Goal: Task Accomplishment & Management: Use online tool/utility

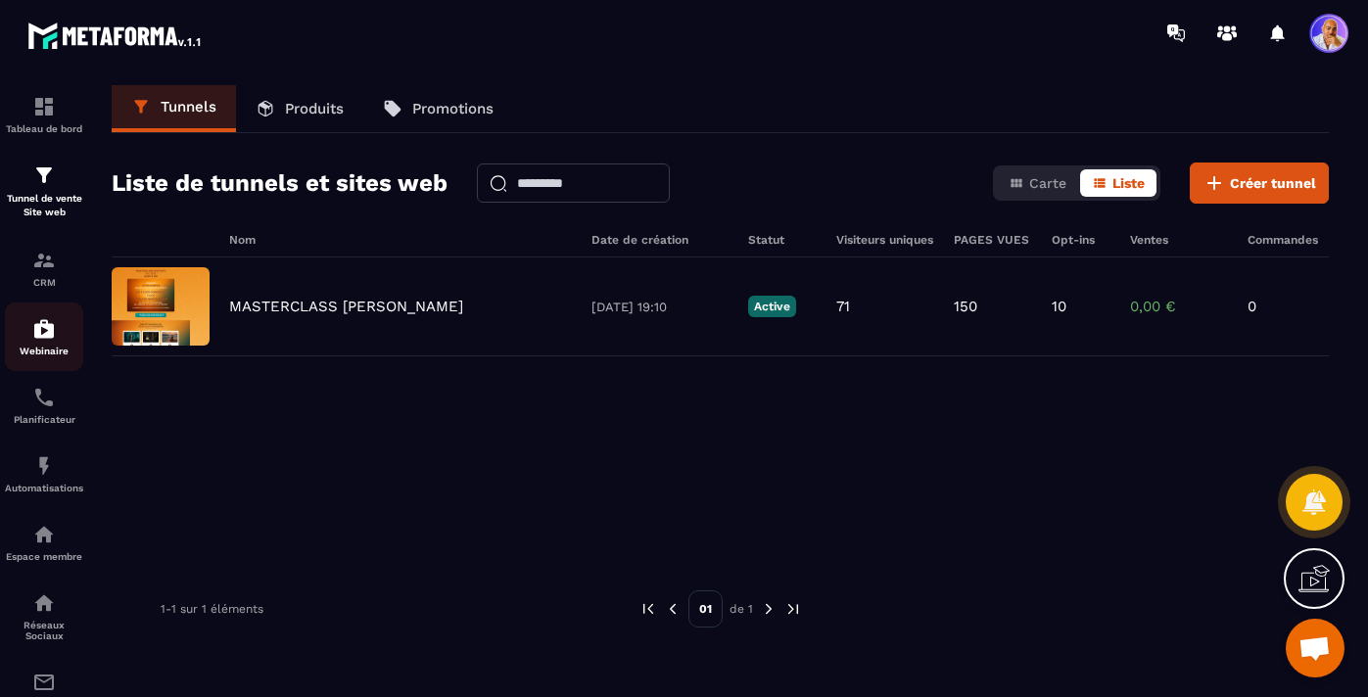
click at [43, 338] on img at bounding box center [43, 328] width 23 height 23
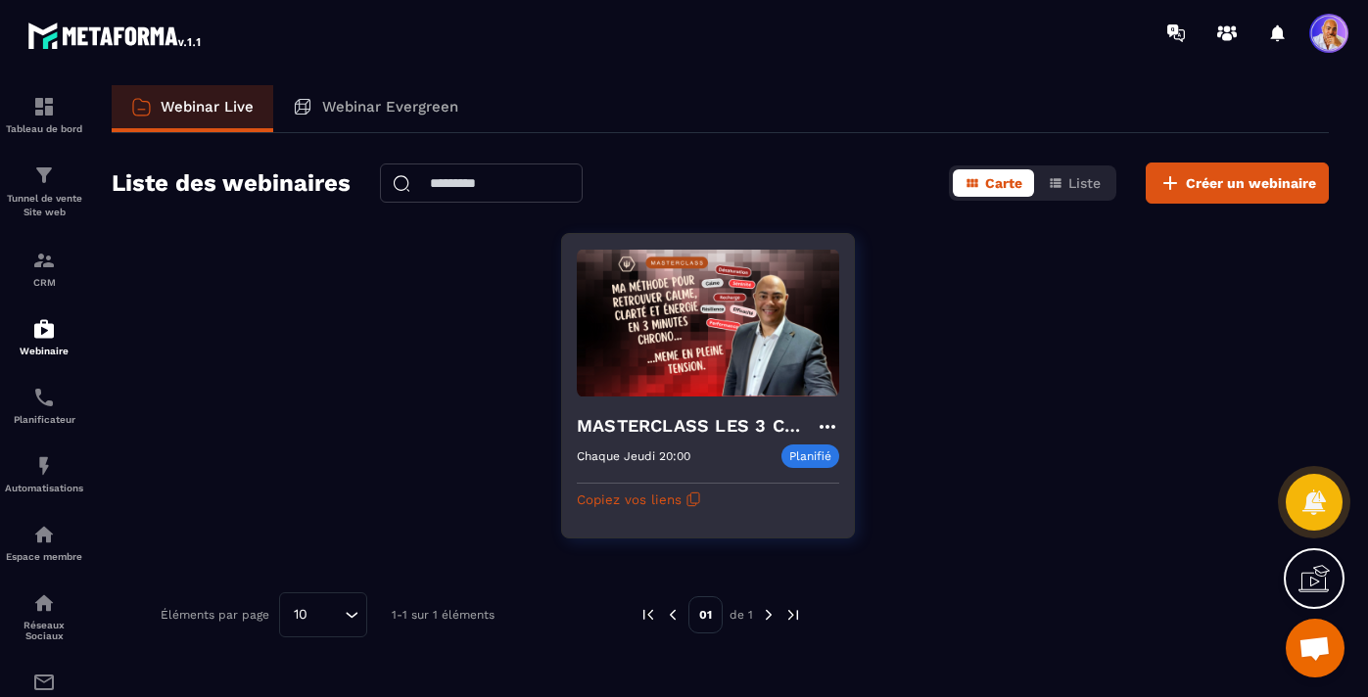
click at [697, 427] on h4 "MASTERCLASS LES 3 CLES CONCRÊTES POUR SURVIVRE MENTALEMENT" at bounding box center [696, 425] width 239 height 27
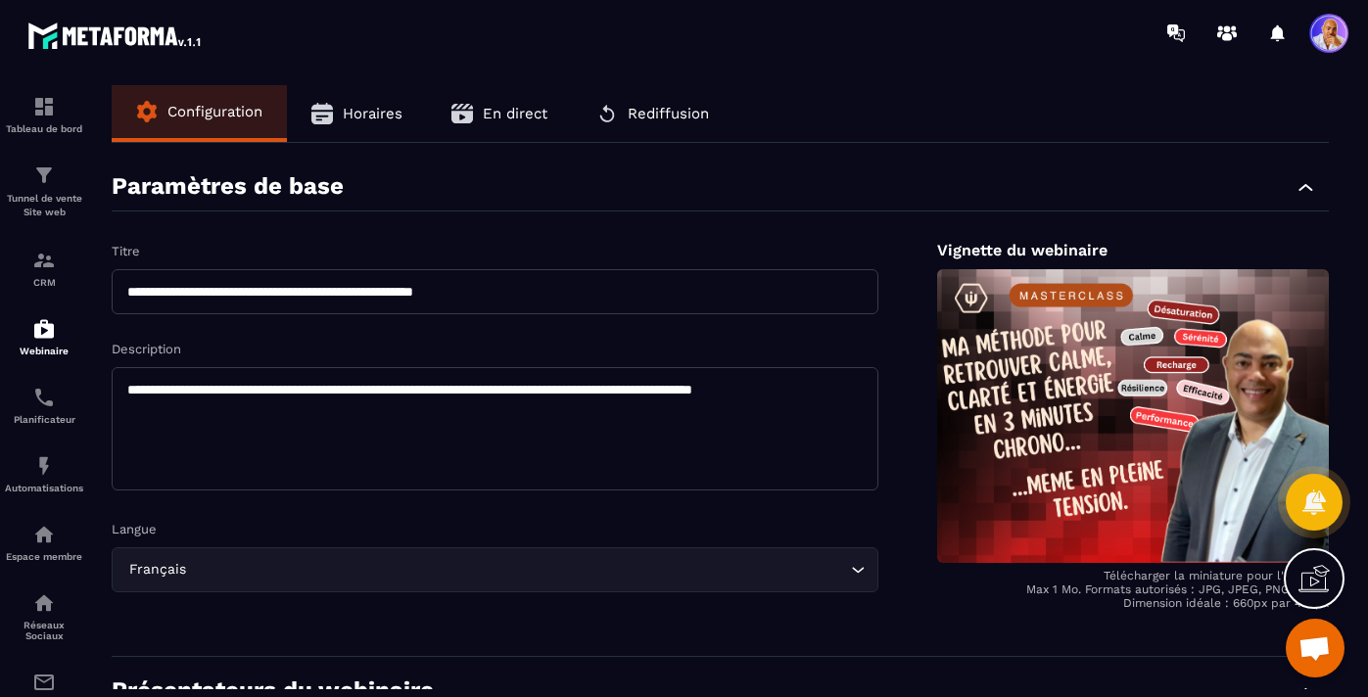
click at [528, 116] on span "En direct" at bounding box center [515, 114] width 65 height 18
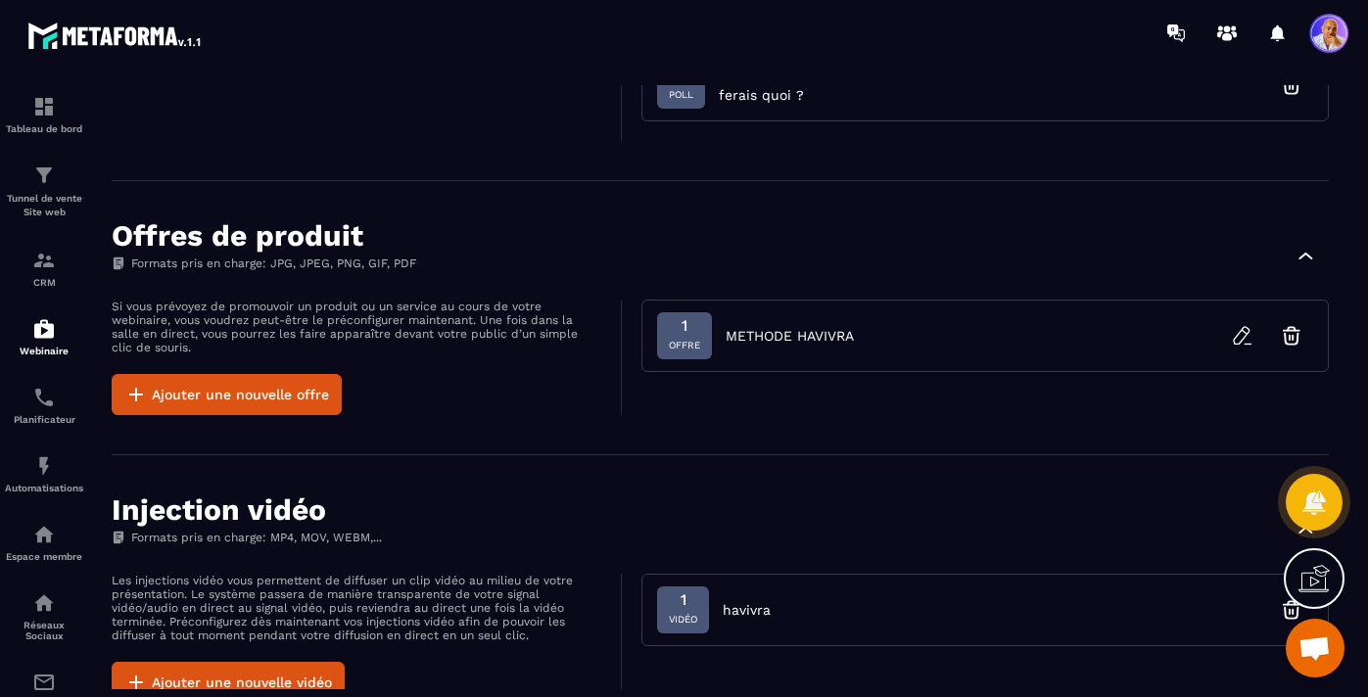
scroll to position [771, 0]
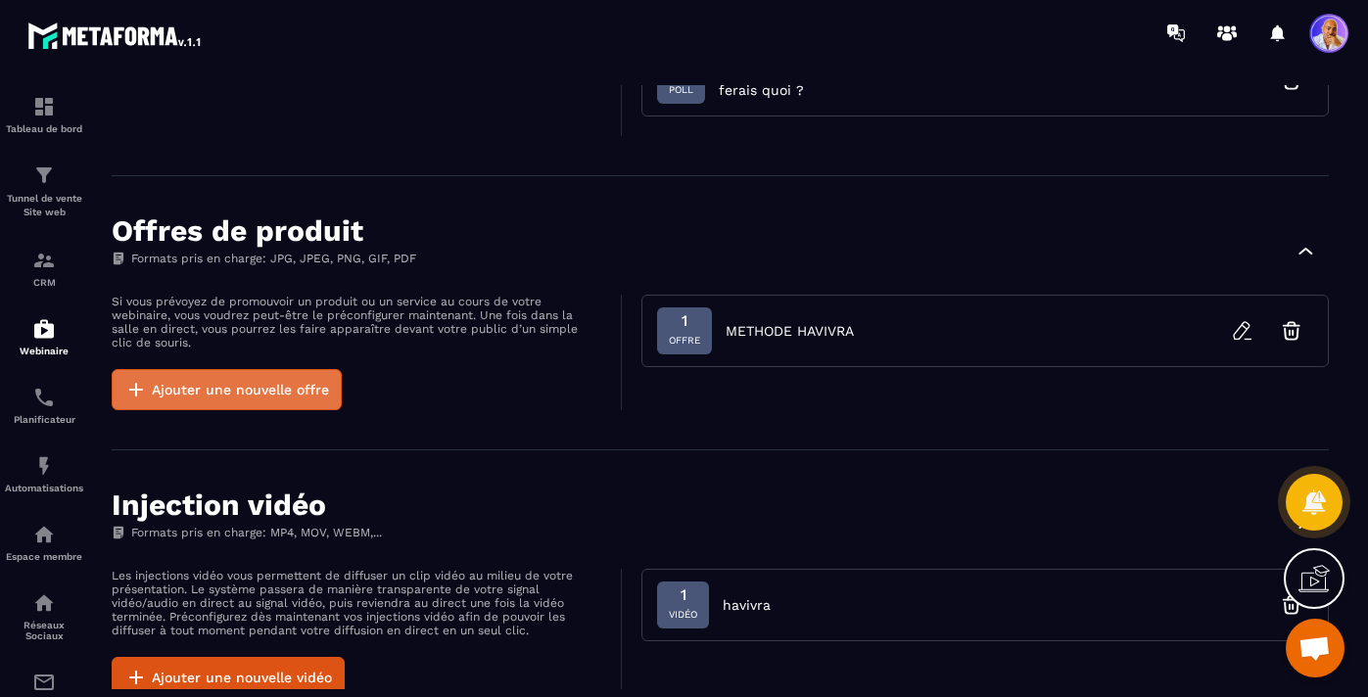
click at [282, 383] on button "Ajouter une nouvelle offre" at bounding box center [227, 389] width 230 height 41
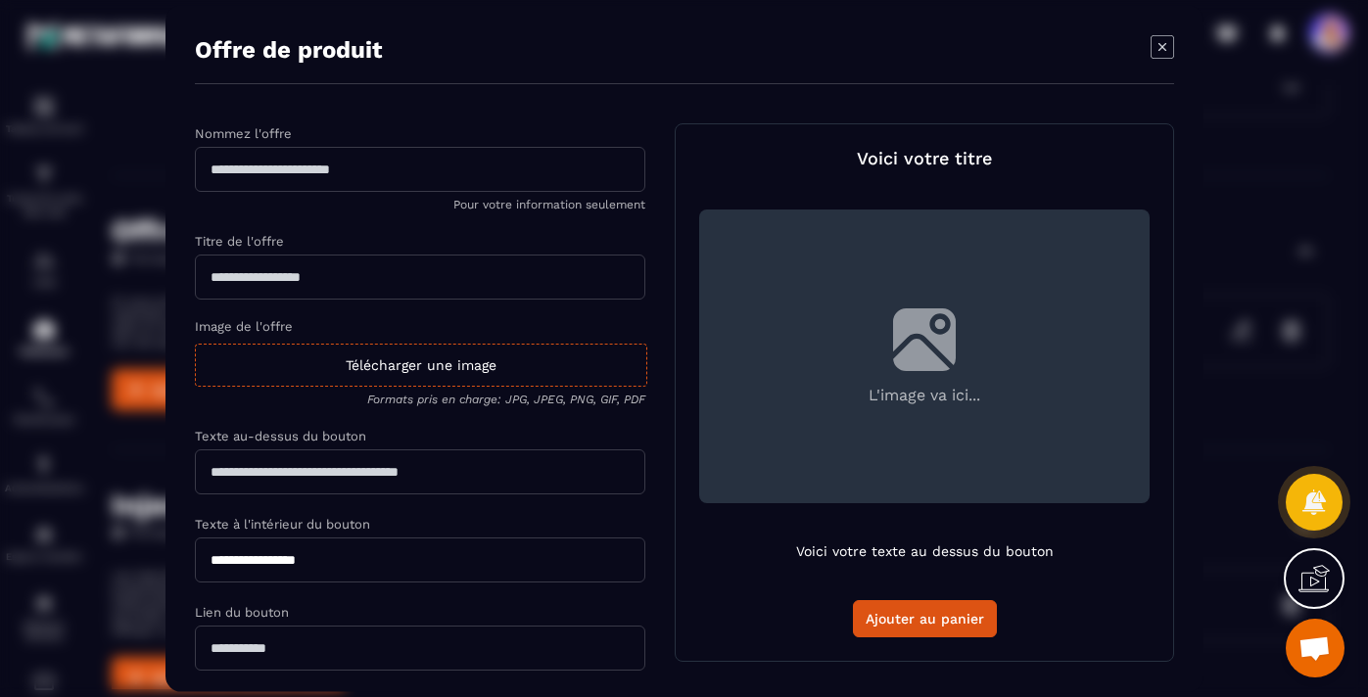
click at [330, 174] on input "Modal window" at bounding box center [420, 169] width 450 height 45
type input "**********"
click at [282, 273] on input "Modal window" at bounding box center [420, 277] width 450 height 45
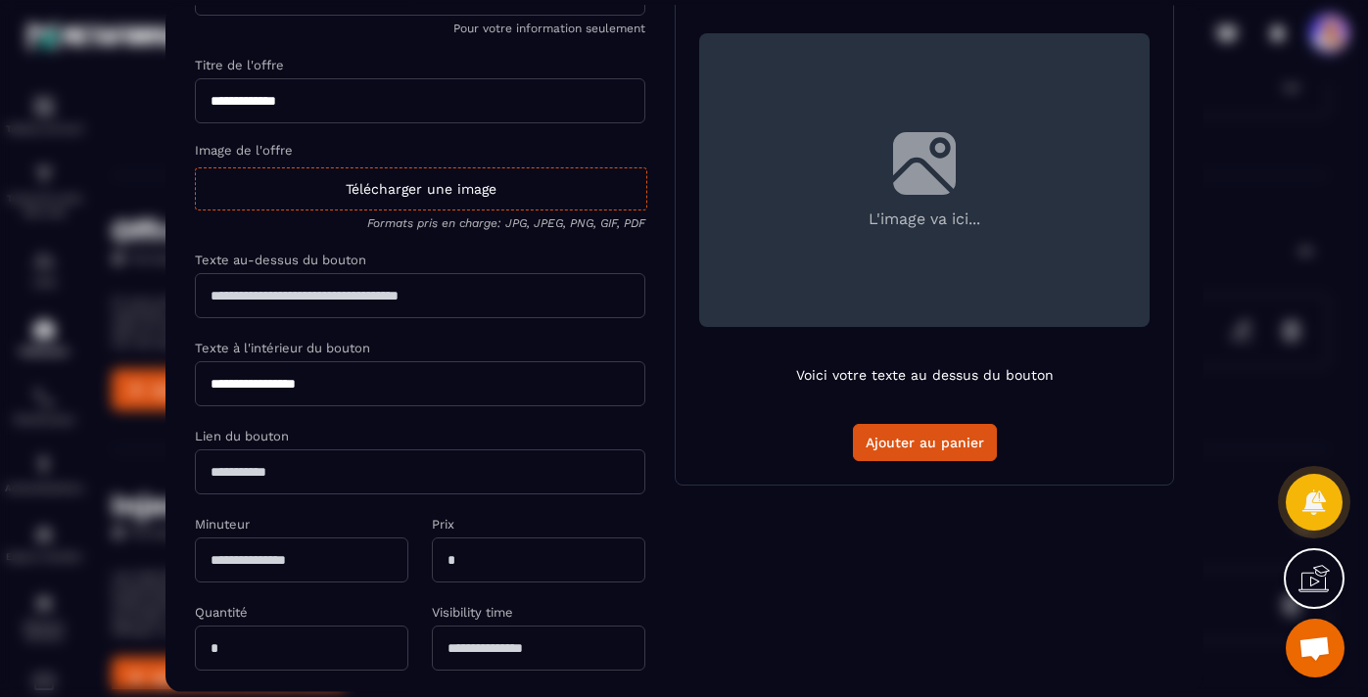
scroll to position [180, 0]
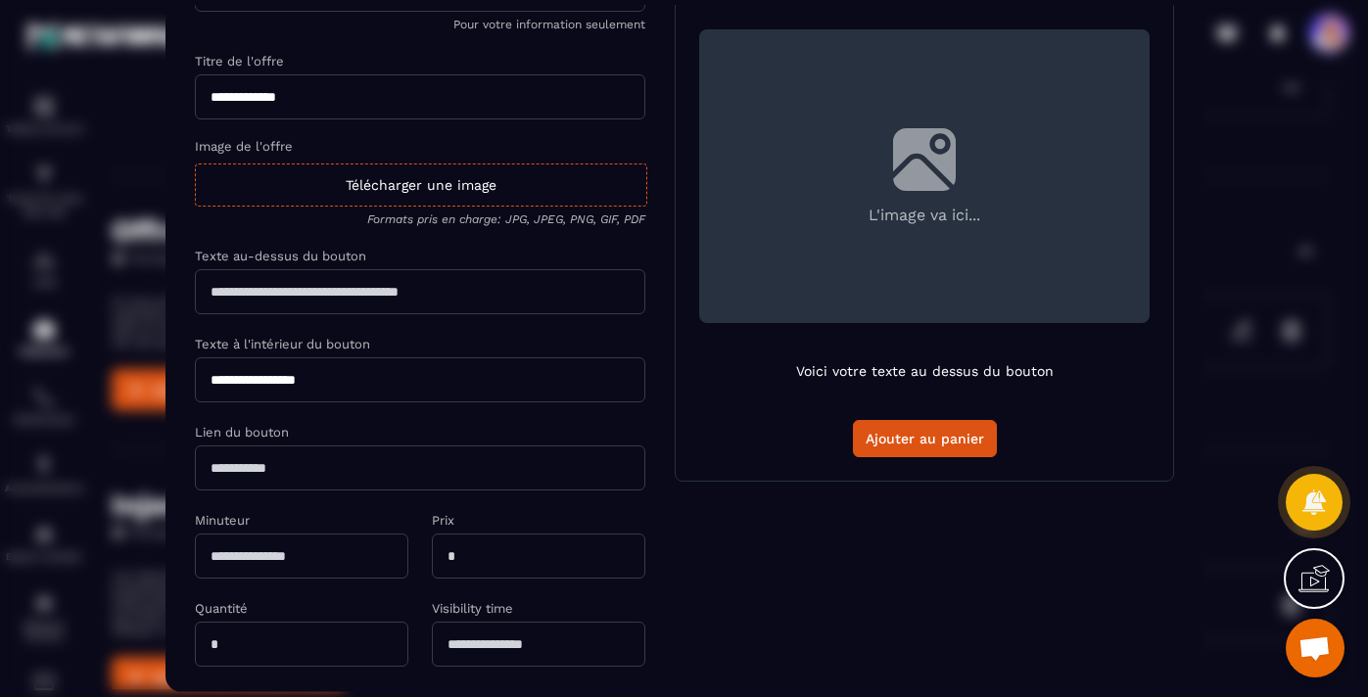
type input "**********"
click at [277, 302] on input "Modal window" at bounding box center [420, 291] width 450 height 45
click at [449, 292] on input "**********" at bounding box center [420, 291] width 450 height 45
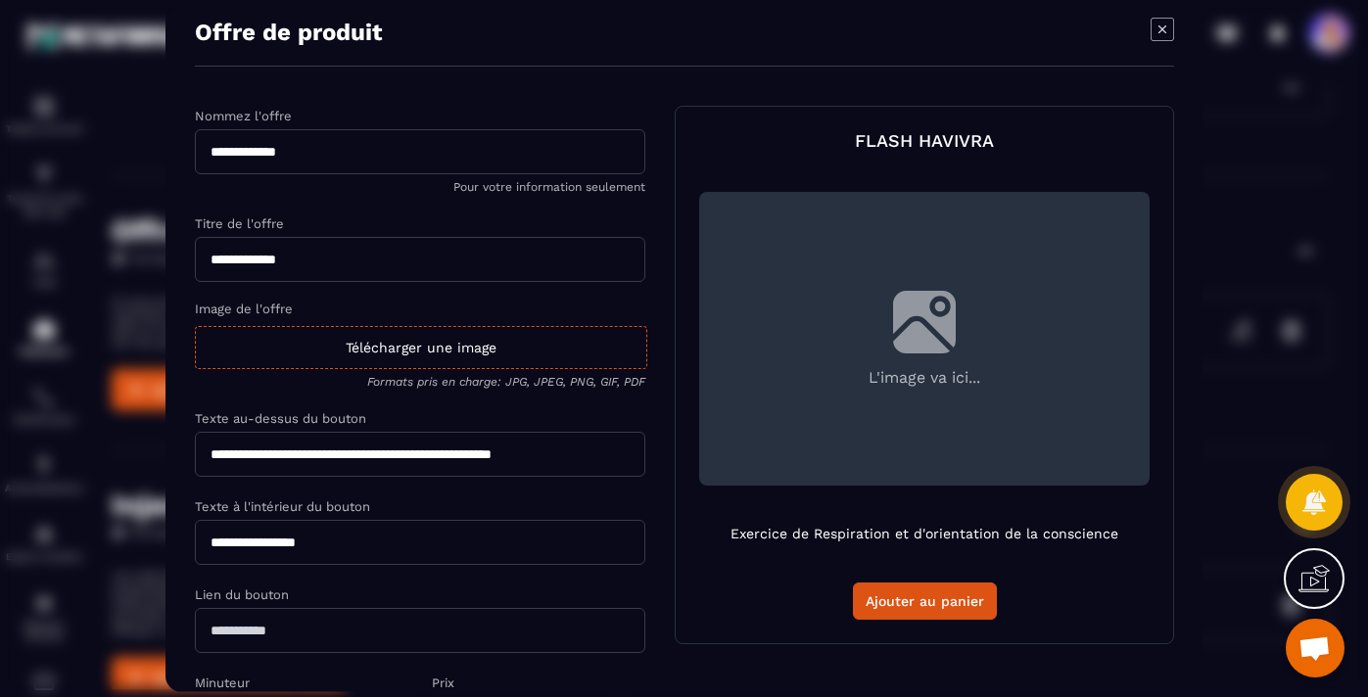
scroll to position [19, 0]
type input "**********"
click at [1160, 23] on icon "Modal window" at bounding box center [1161, 28] width 23 height 23
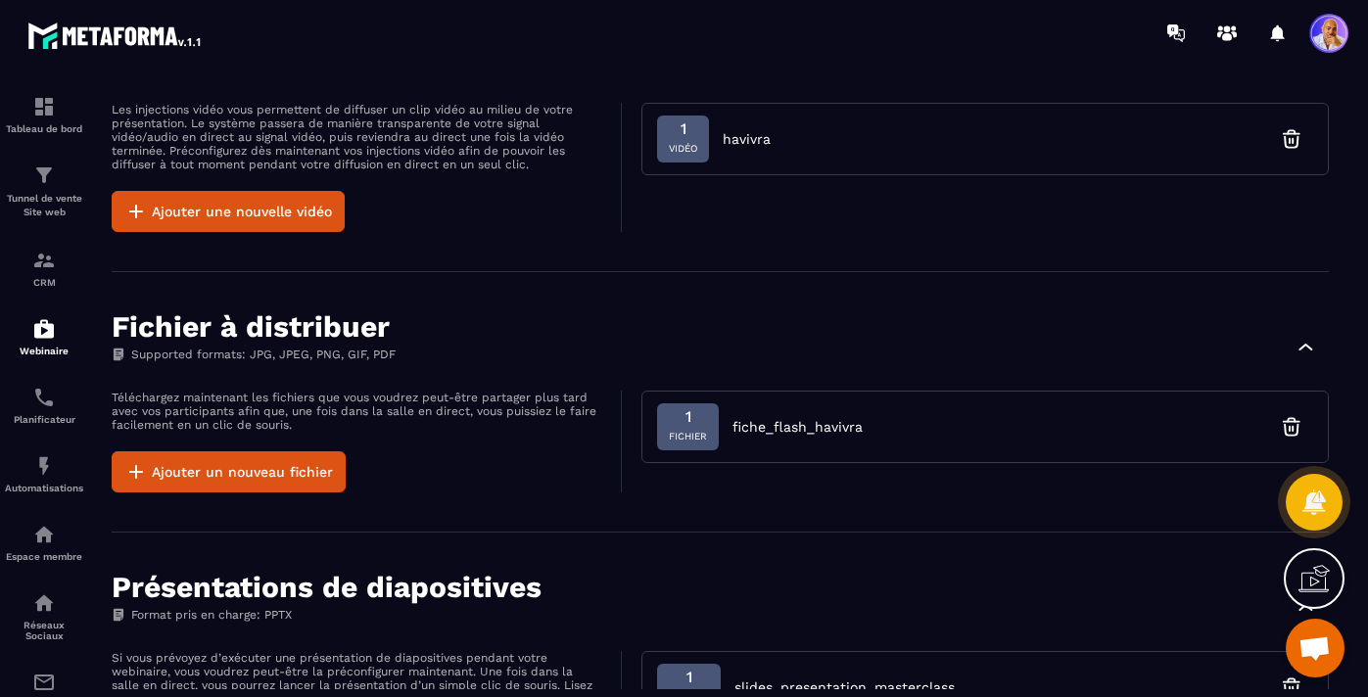
scroll to position [1264, 0]
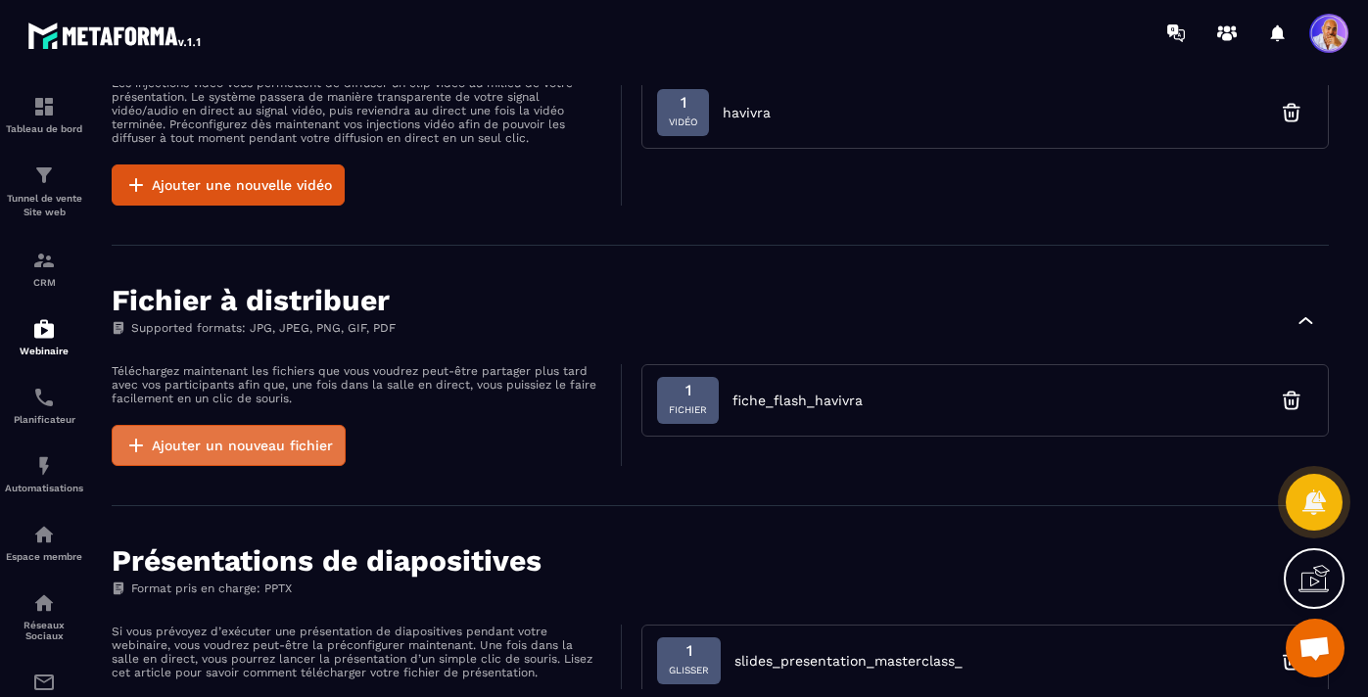
click at [250, 452] on button "Ajouter un nouveau fichier" at bounding box center [229, 445] width 234 height 41
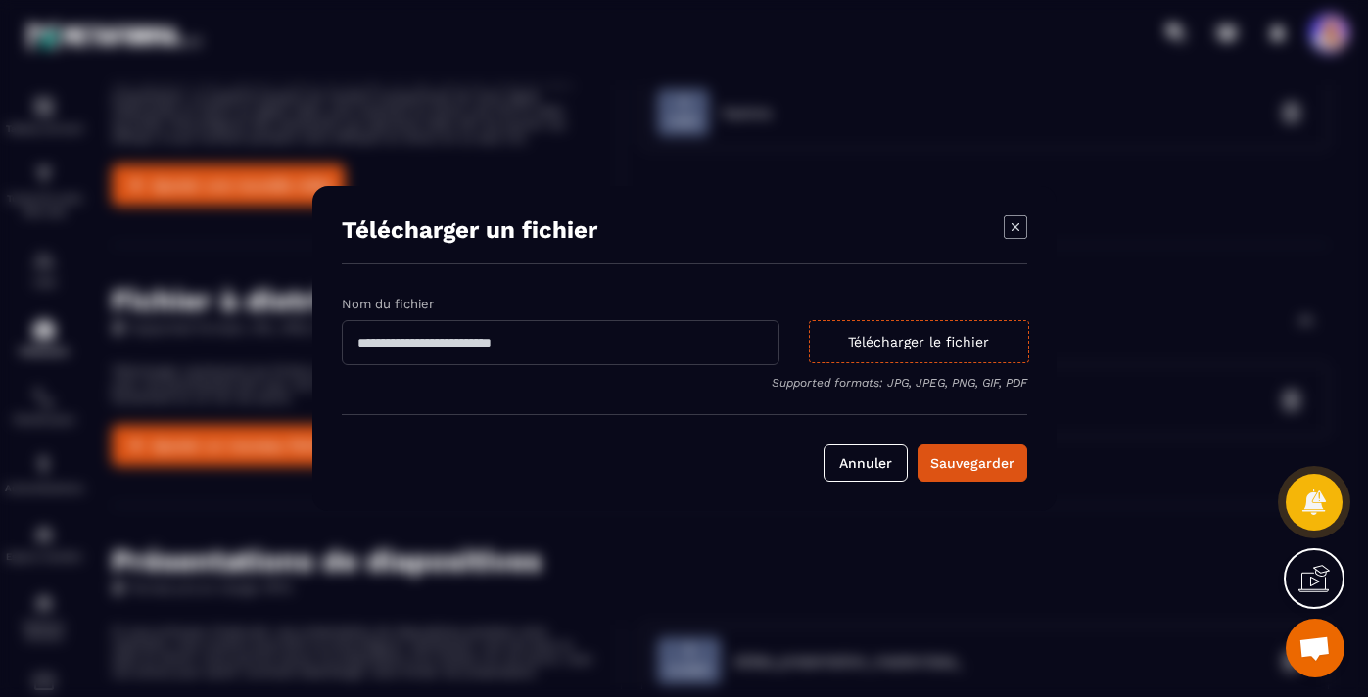
click at [440, 345] on input "Modal window" at bounding box center [561, 342] width 438 height 45
click at [532, 344] on input "**********" at bounding box center [561, 342] width 438 height 45
type input "**********"
click at [883, 340] on div "Télécharger le fichier" at bounding box center [918, 341] width 220 height 43
click at [0, 0] on input "Télécharger le fichier Supported formats: JPG, JPEG, PNG, GIF, PDF" at bounding box center [0, 0] width 0 height 0
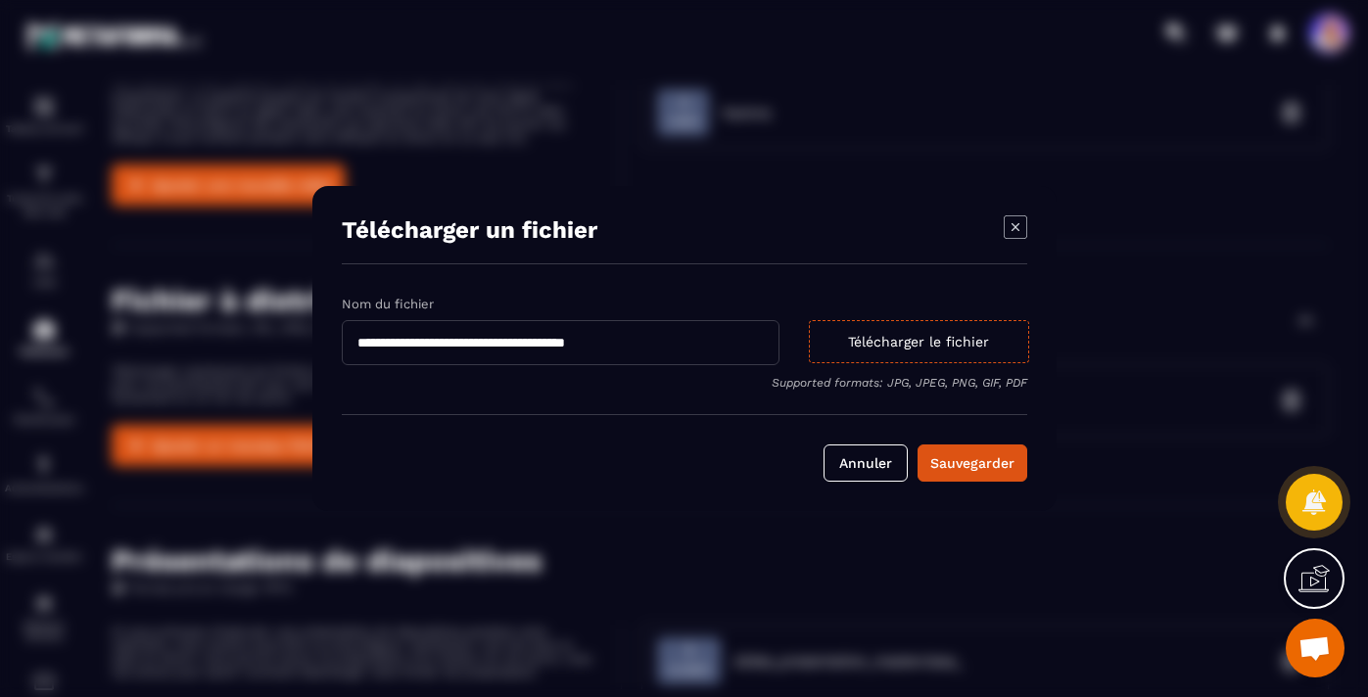
click at [1015, 225] on icon "Modal window" at bounding box center [1014, 227] width 8 height 8
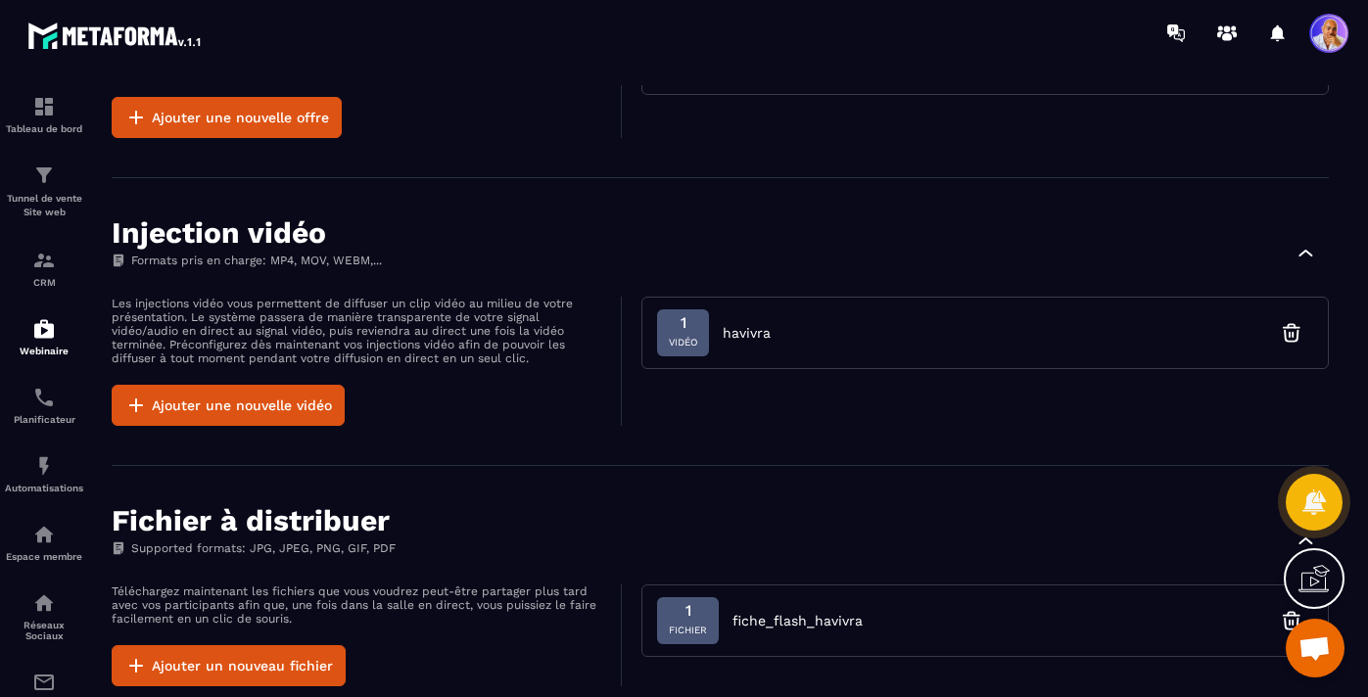
scroll to position [1034, 0]
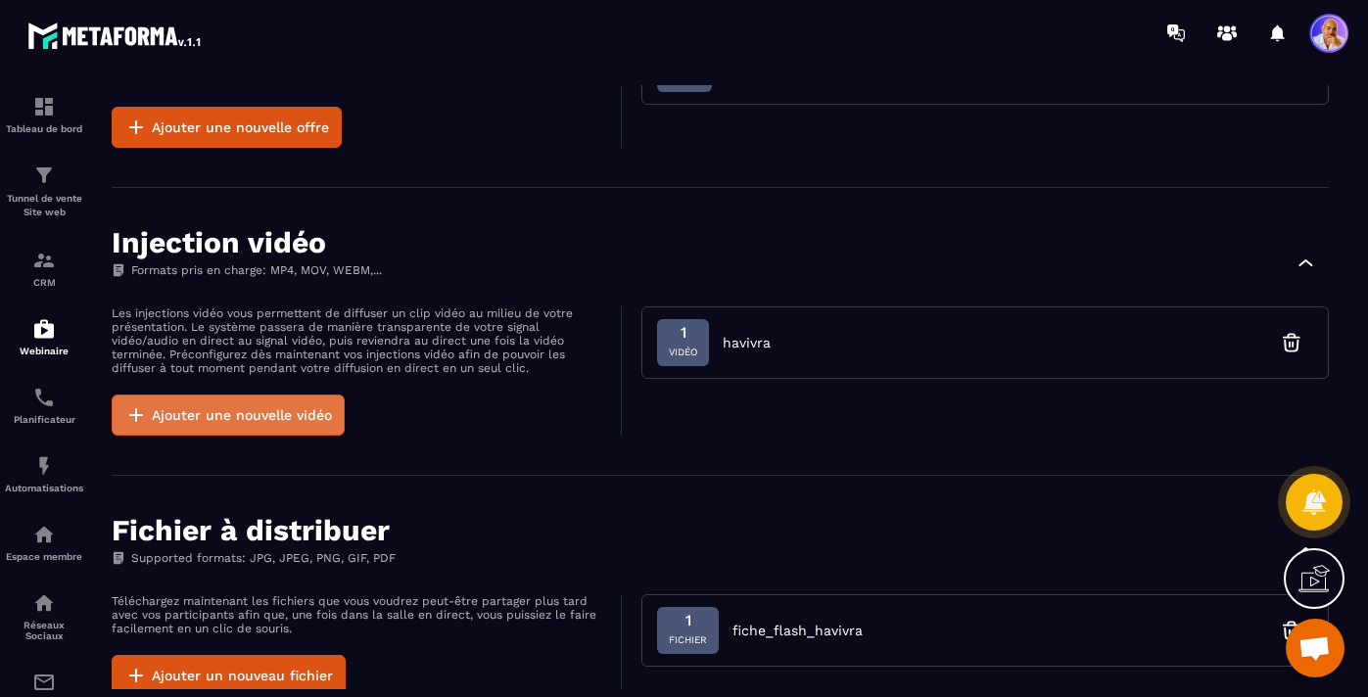
click at [237, 416] on button "Ajouter une nouvelle vidéo" at bounding box center [228, 414] width 233 height 41
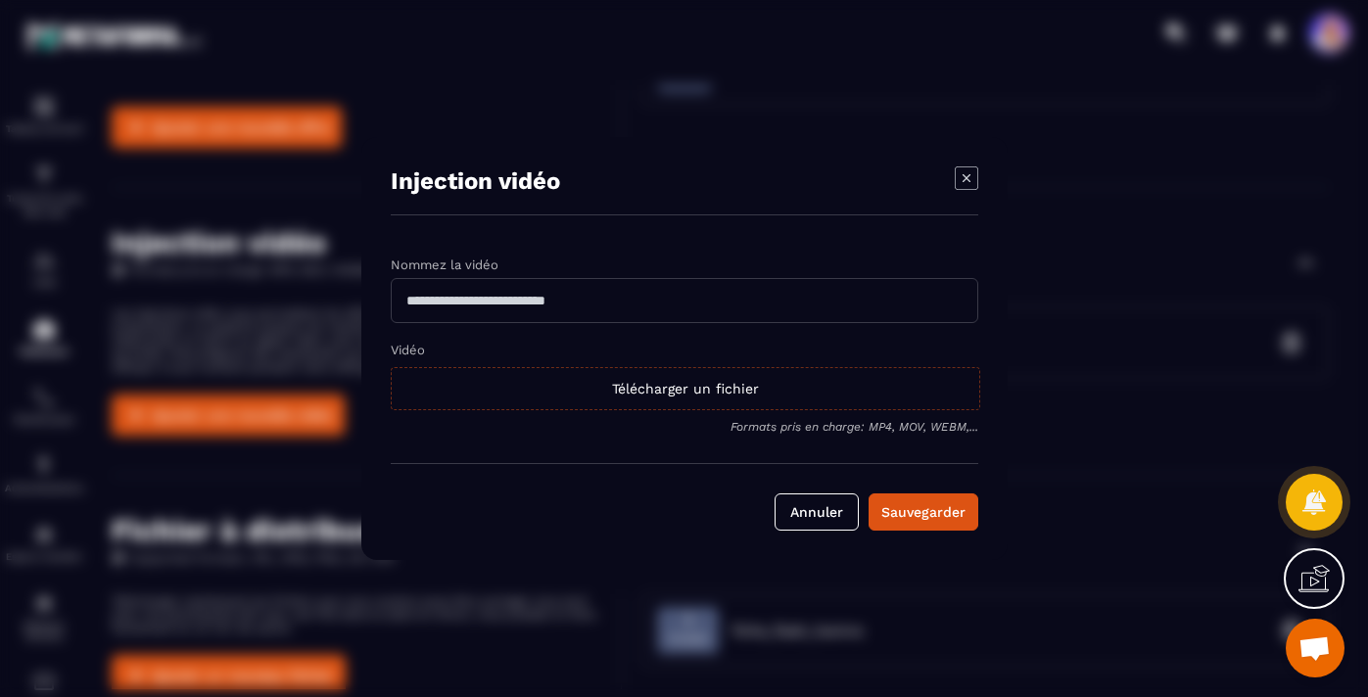
click at [597, 389] on div "Télécharger un fichier" at bounding box center [685, 388] width 589 height 43
click at [0, 0] on input "Vidéo Télécharger un fichier" at bounding box center [0, 0] width 0 height 0
click at [965, 181] on icon "Modal window" at bounding box center [965, 177] width 23 height 23
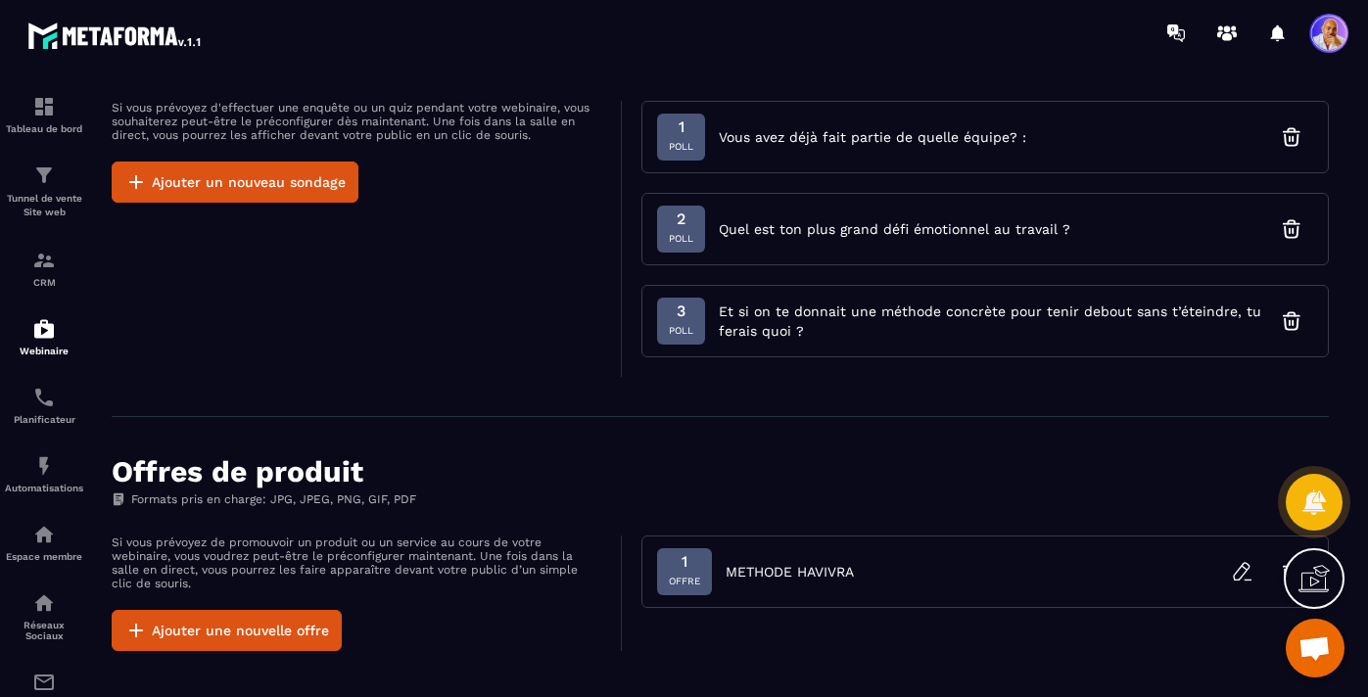
scroll to position [524, 0]
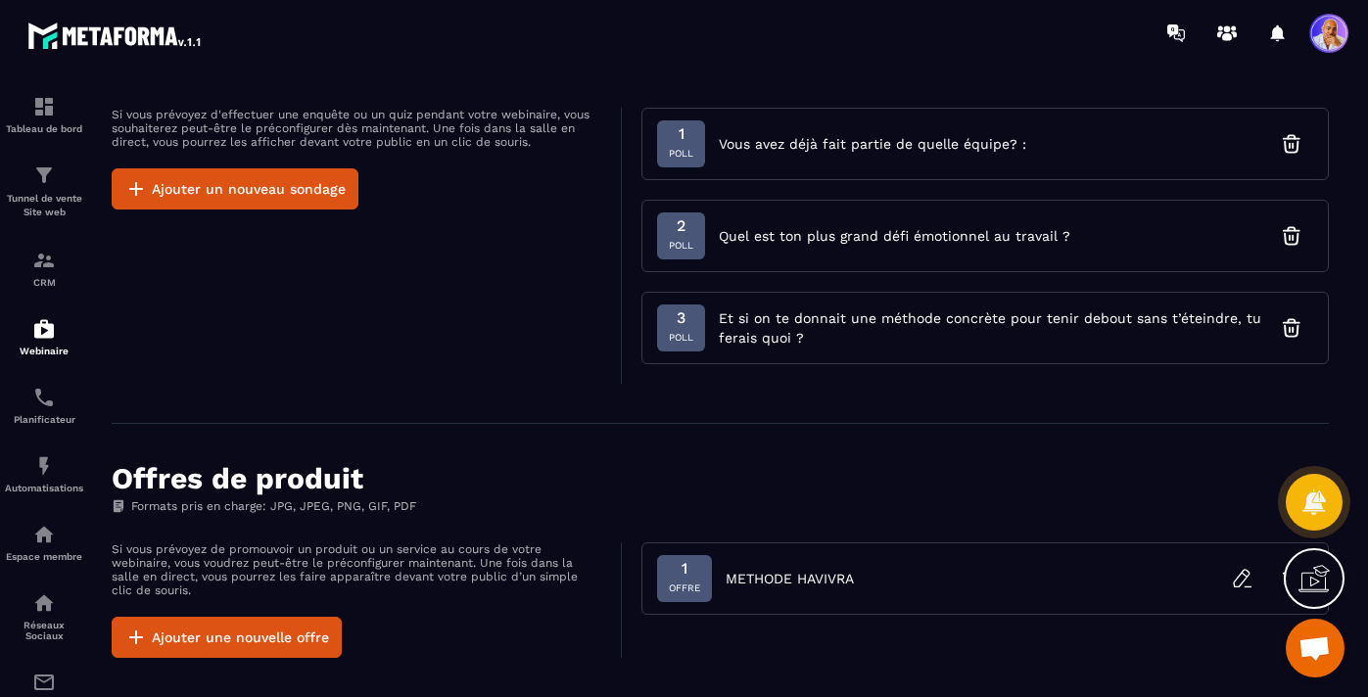
click at [750, 322] on span "Et si on te donnait une méthode concrète pour tenir debout sans t’éteindre, tu …" at bounding box center [994, 327] width 551 height 39
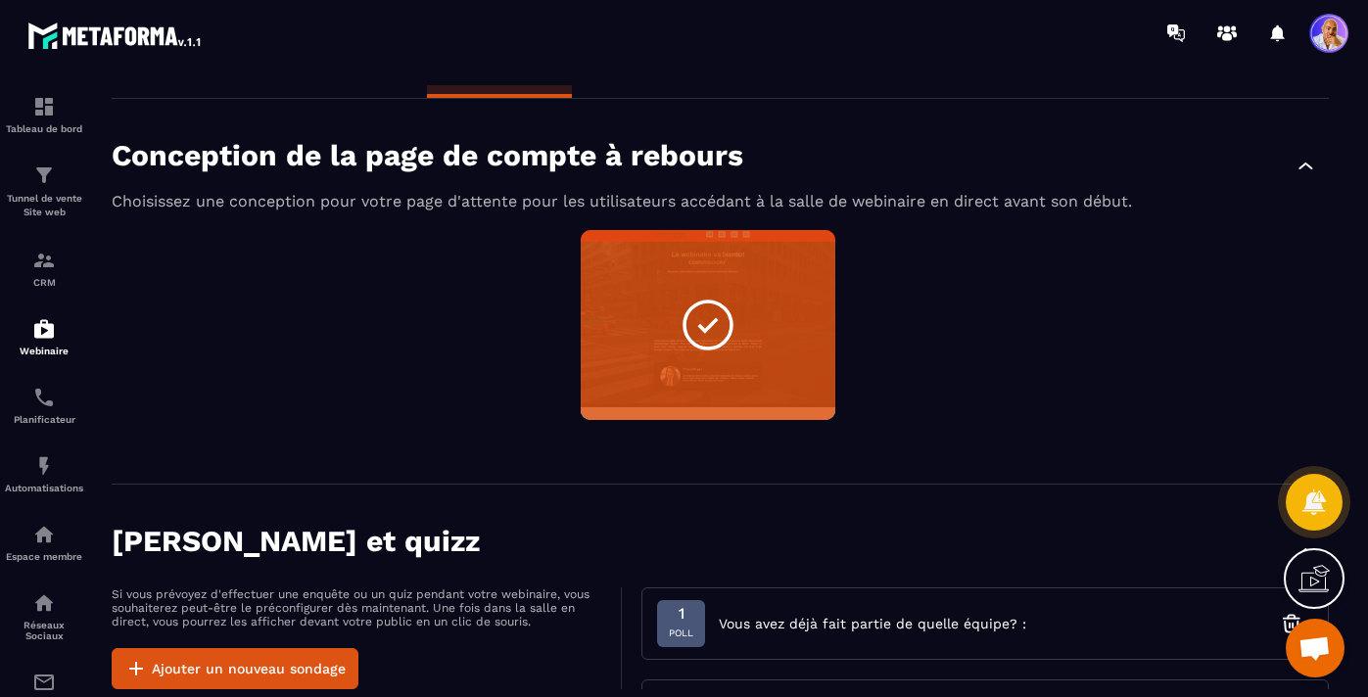
scroll to position [0, 0]
